Goal: Find contact information: Find contact information

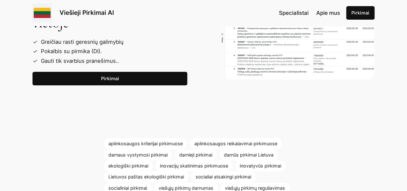
scroll to position [1223, 0]
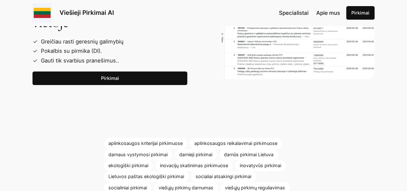
click at [123, 71] on link "Pirkimai" at bounding box center [110, 78] width 155 height 14
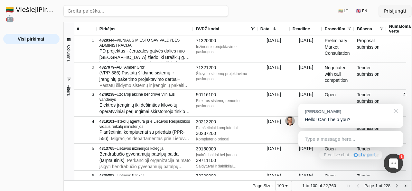
click at [398, 111] on div at bounding box center [395, 110] width 16 height 13
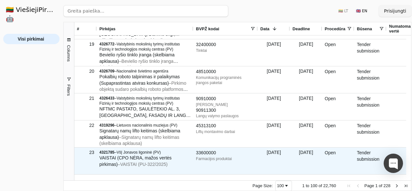
click at [109, 151] on span "4321785" at bounding box center [106, 152] width 15 height 5
